Goal: Navigation & Orientation: Find specific page/section

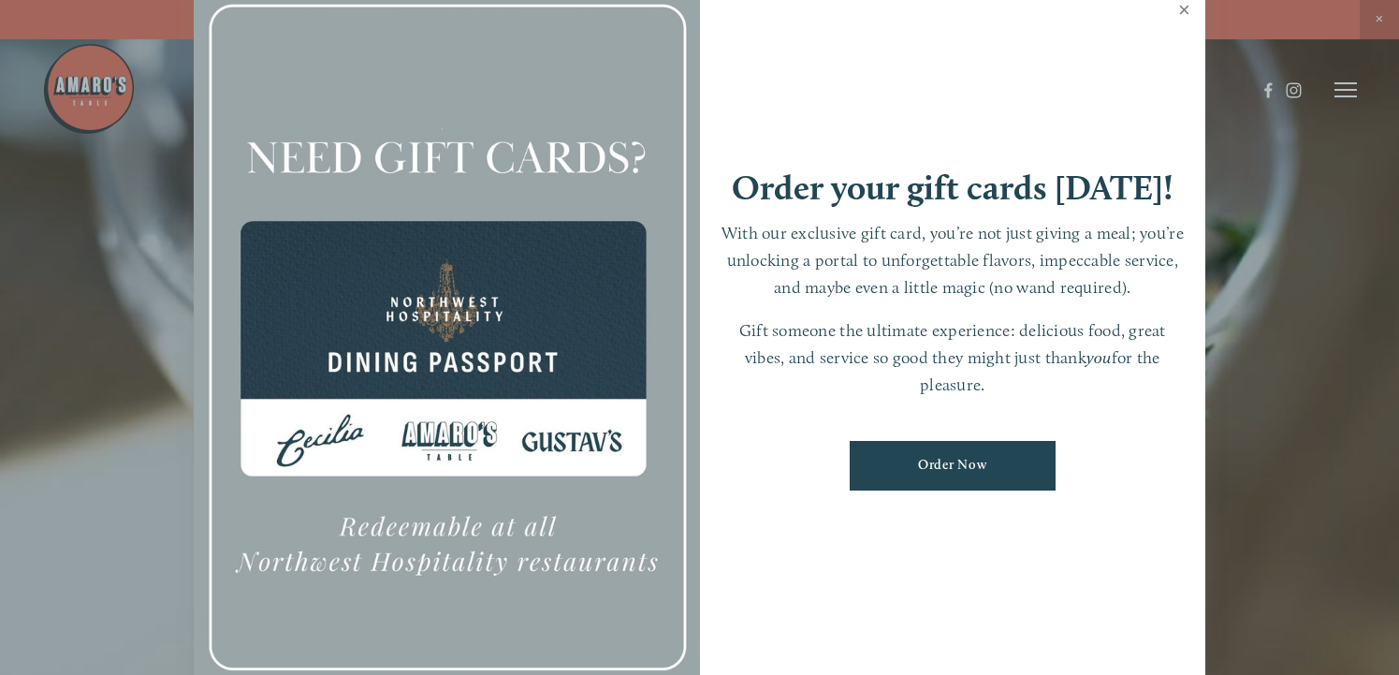
click at [1181, 11] on link "Close" at bounding box center [1184, 12] width 37 height 52
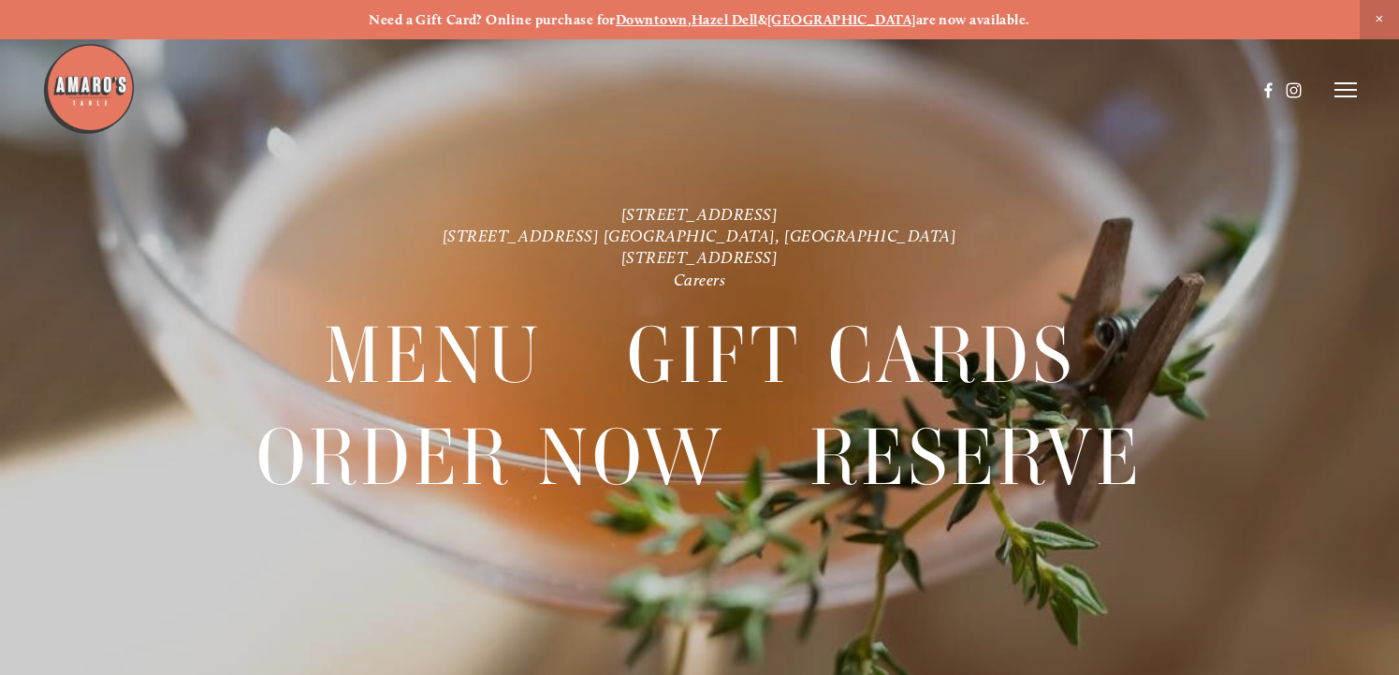
click at [1345, 87] on icon at bounding box center [1346, 89] width 22 height 17
click at [1003, 88] on span "Menu" at bounding box center [1010, 89] width 35 height 16
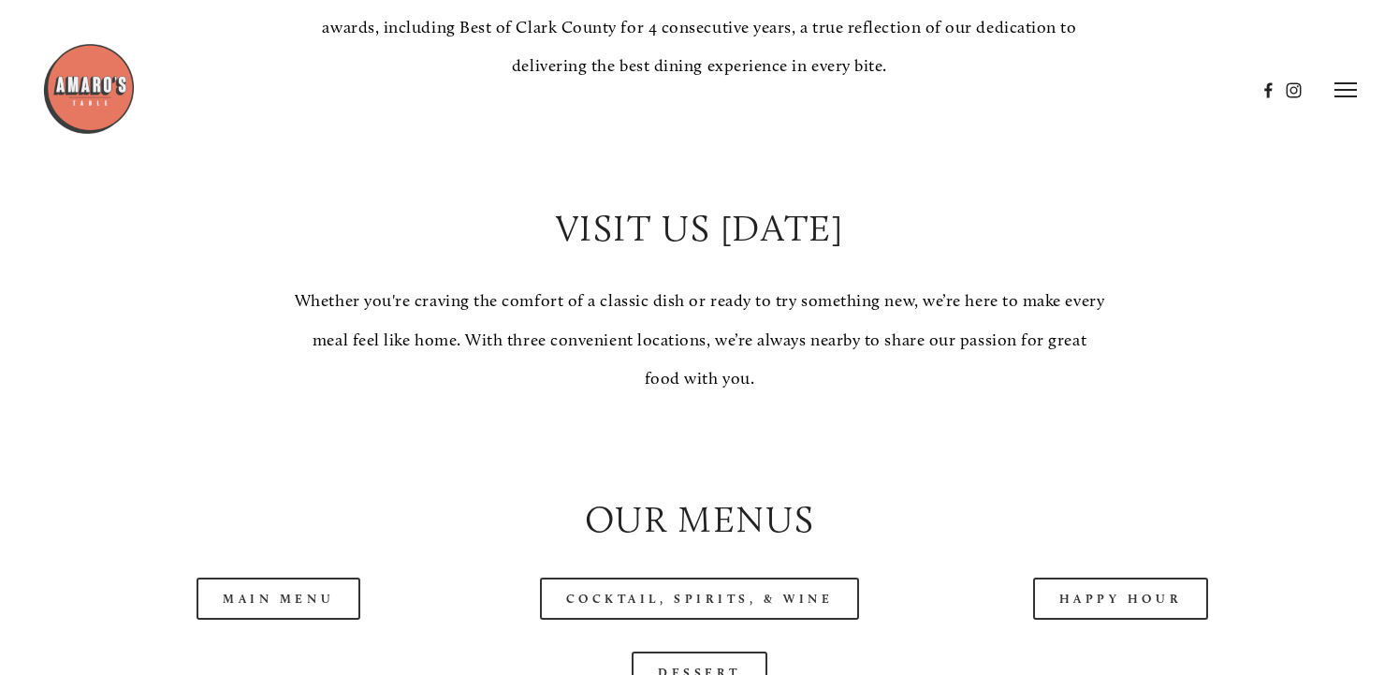
scroll to position [1404, 0]
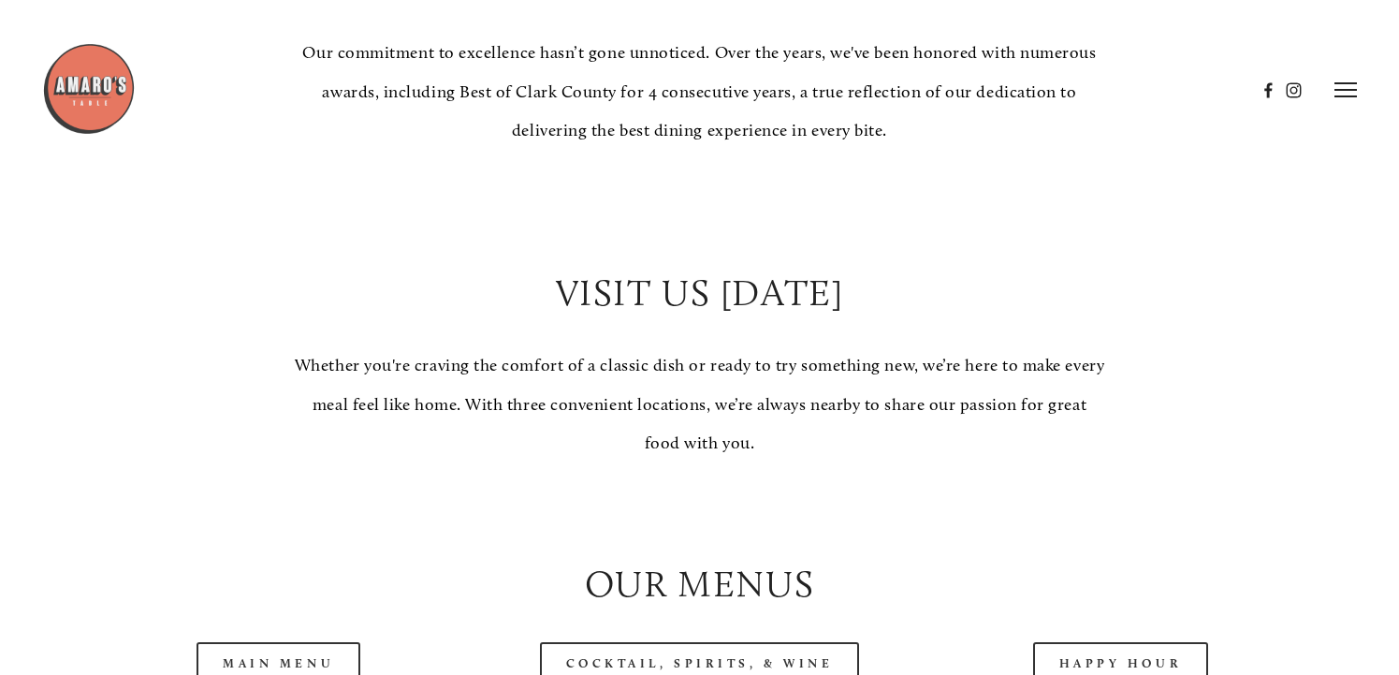
click at [966, 41] on header "Menu Order Now Visit Gallery 0" at bounding box center [699, 90] width 1315 height 181
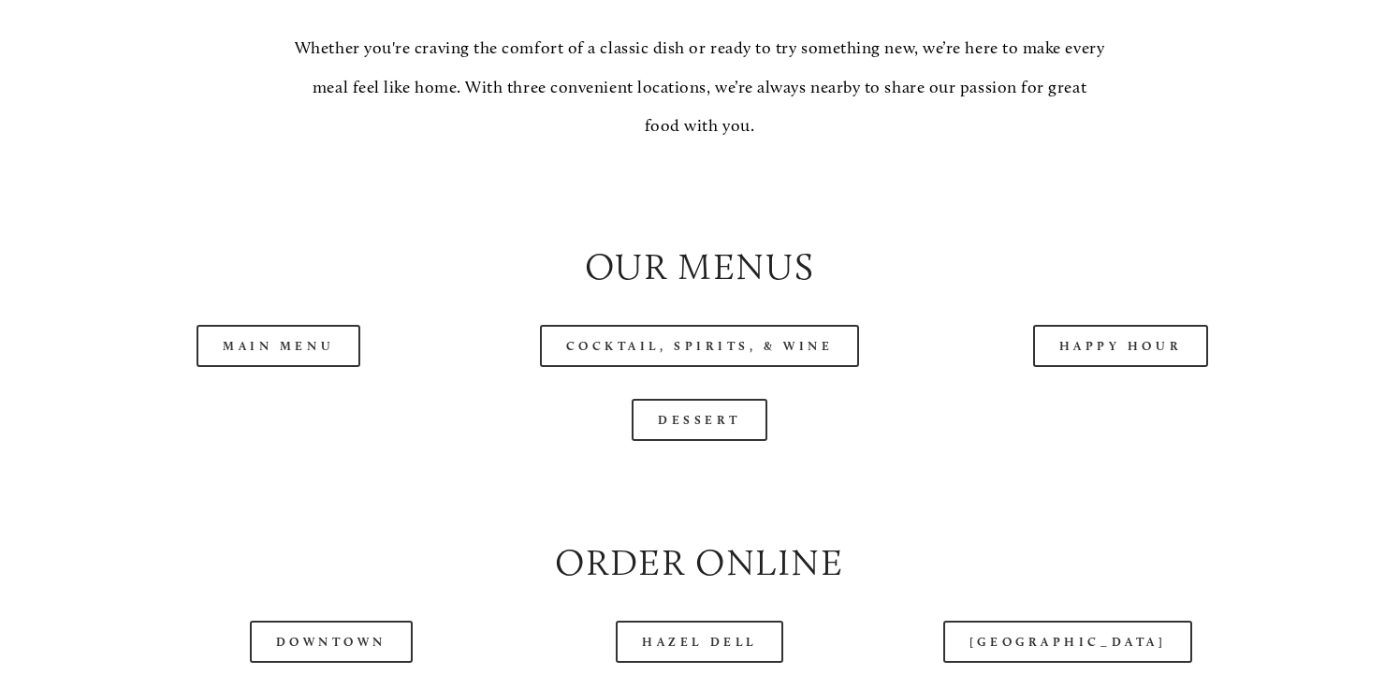
scroll to position [1872, 0]
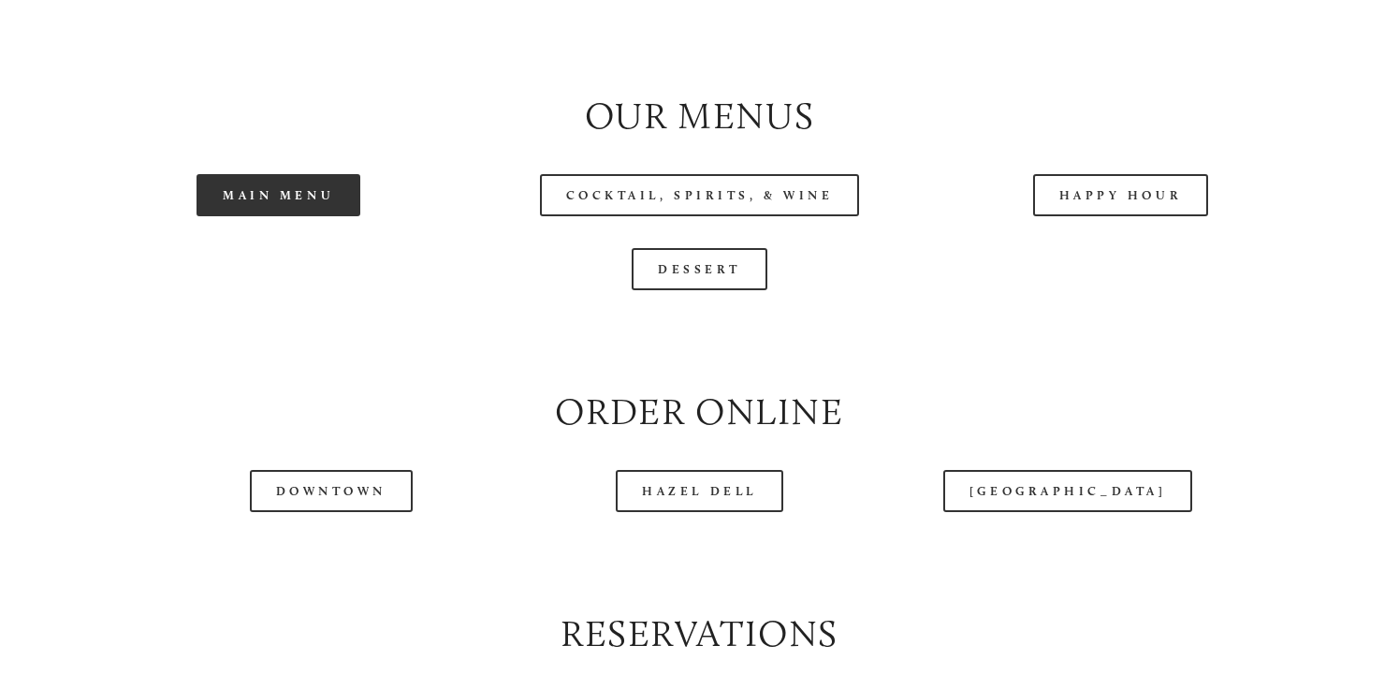
click at [300, 216] on link "Main Menu" at bounding box center [279, 195] width 164 height 42
